Goal: Browse casually: Explore the website without a specific task or goal

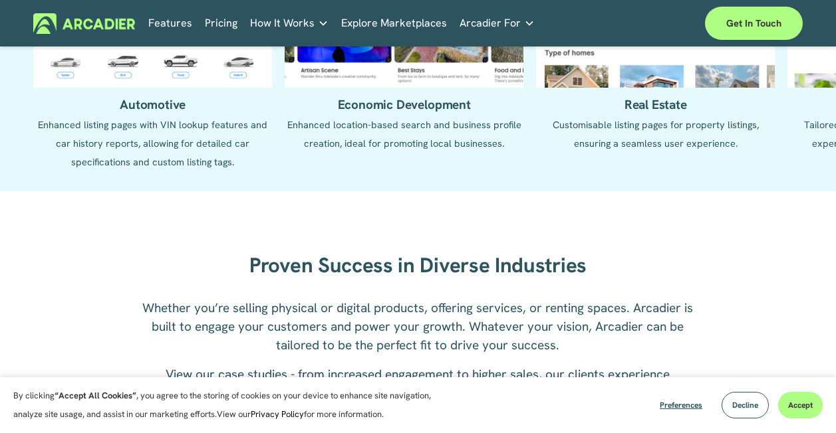
scroll to position [1330, 0]
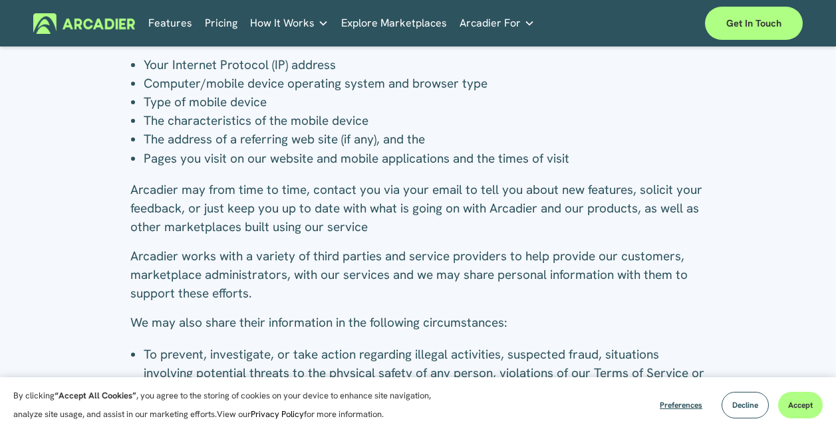
scroll to position [628, 0]
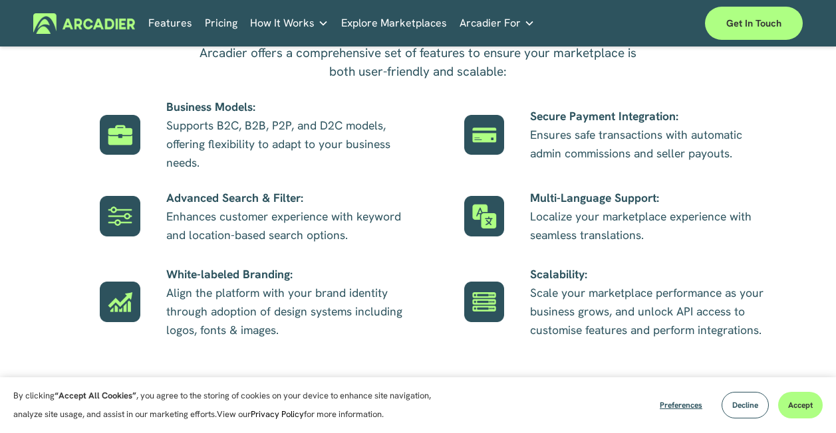
scroll to position [731, 0]
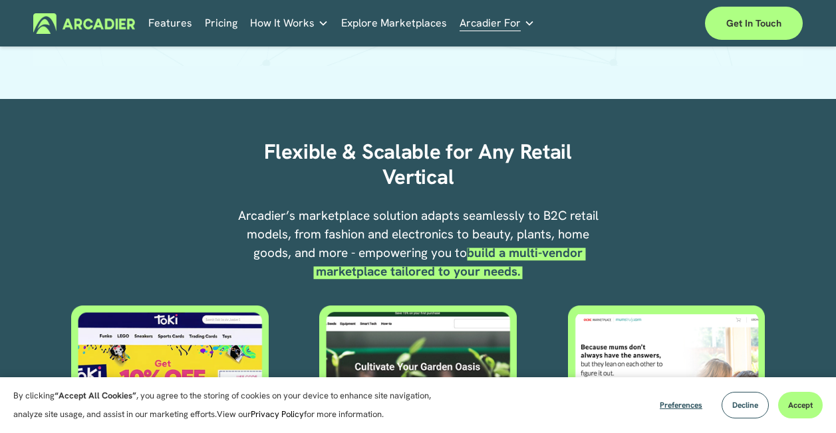
scroll to position [399, 0]
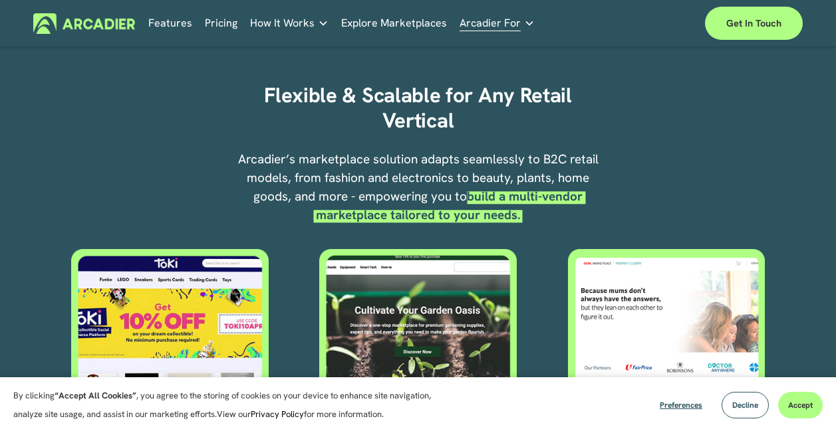
click at [743, 168] on div "Flexible & Scalable for Any Retail Vertical Arcadier’s marketplace solution ada…" at bounding box center [418, 273] width 836 height 448
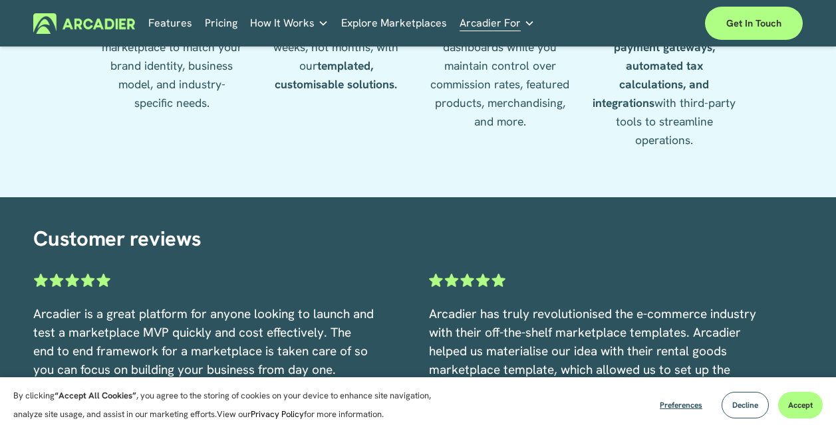
scroll to position [1729, 0]
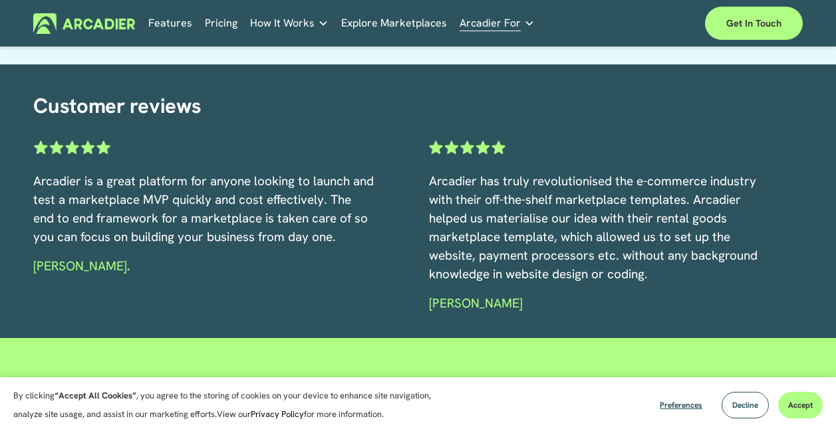
click at [749, 313] on p "[PERSON_NAME]" at bounding box center [599, 304] width 341 height 19
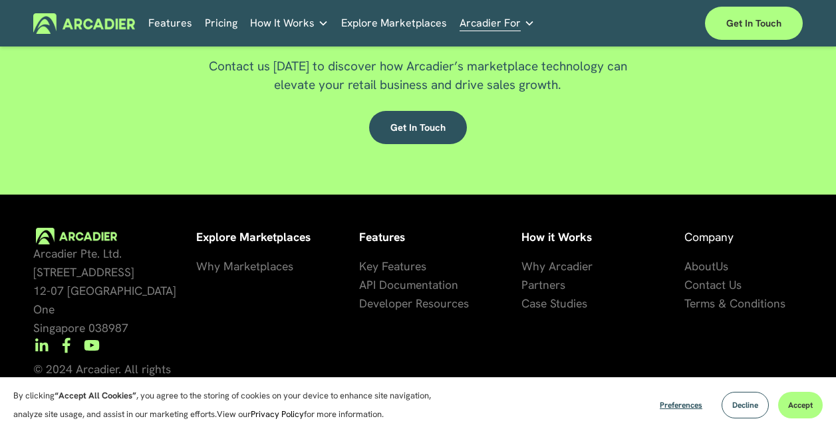
scroll to position [2110, 0]
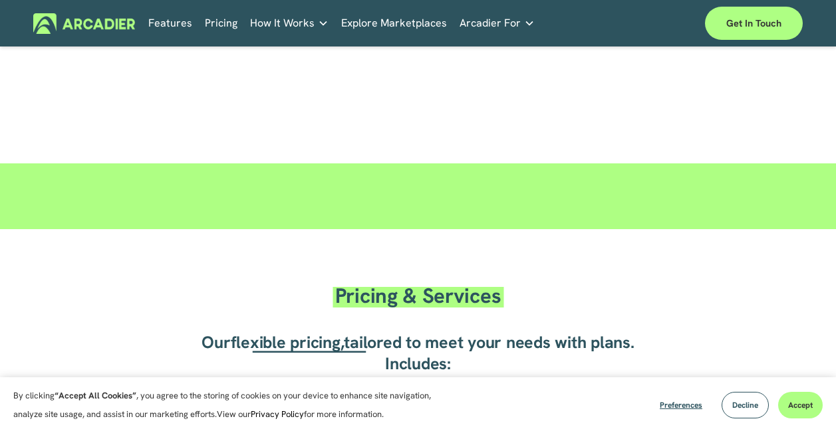
scroll to position [1724, 0]
